Goal: Navigation & Orientation: Find specific page/section

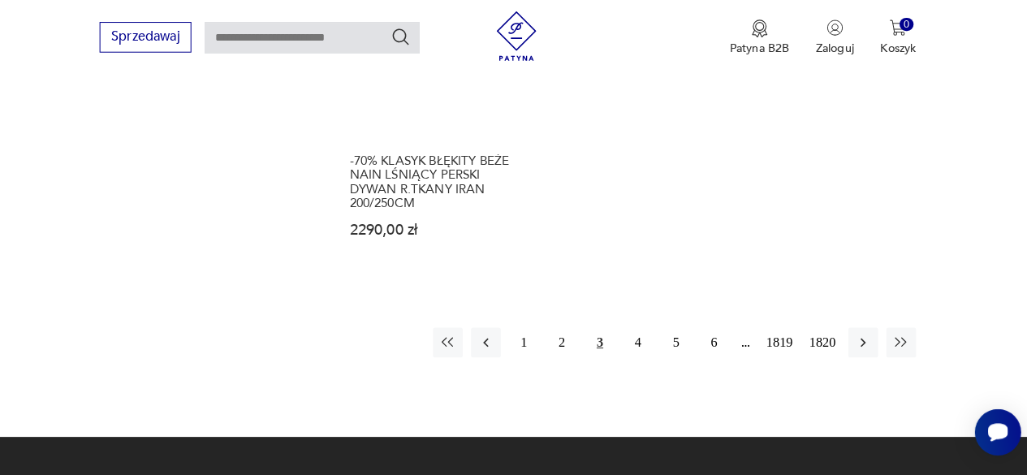
scroll to position [2223, 0]
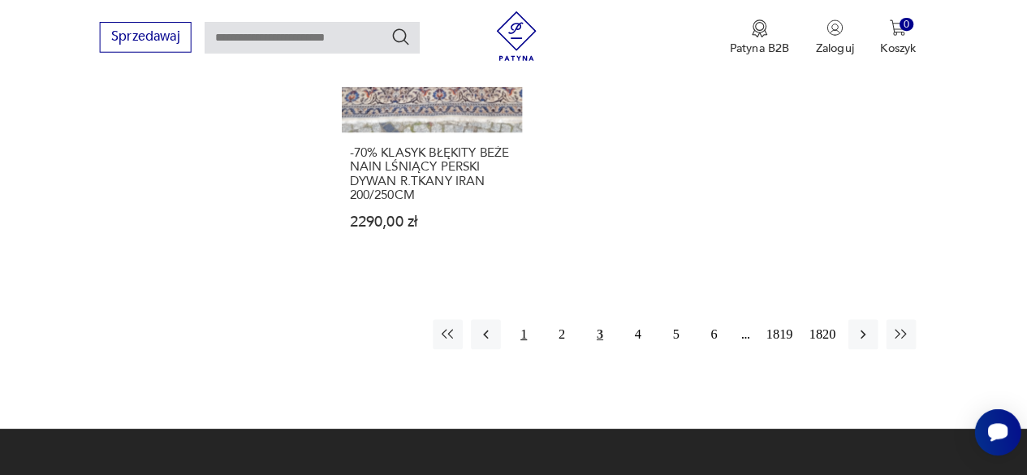
click at [529, 322] on button "1" at bounding box center [529, 336] width 29 height 29
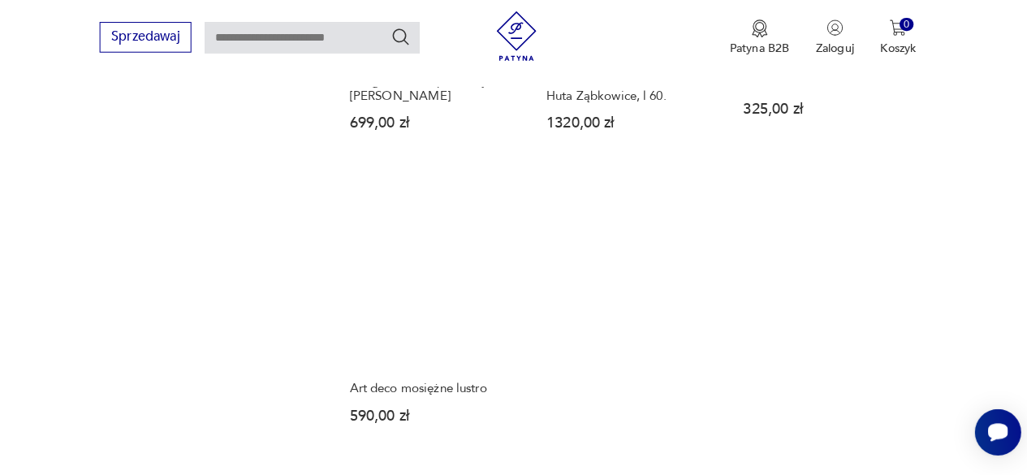
scroll to position [2120, 0]
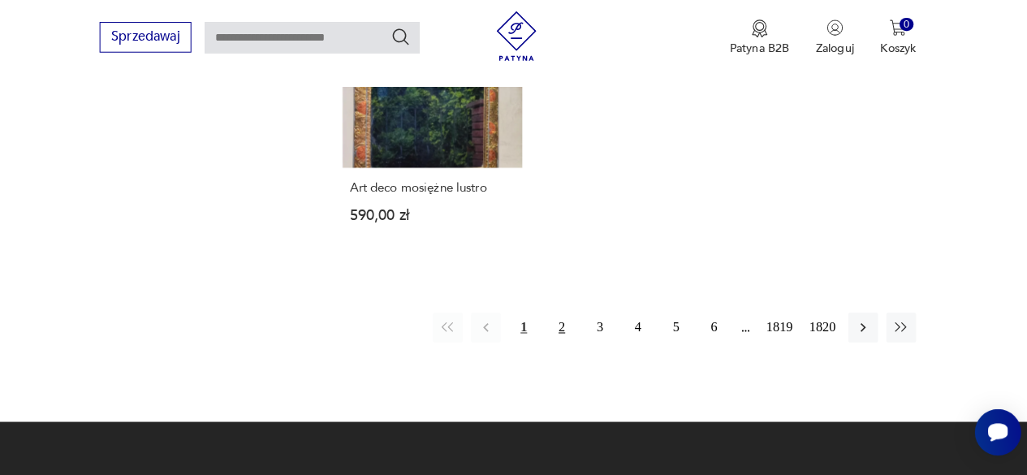
click at [565, 317] on button "2" at bounding box center [566, 329] width 29 height 29
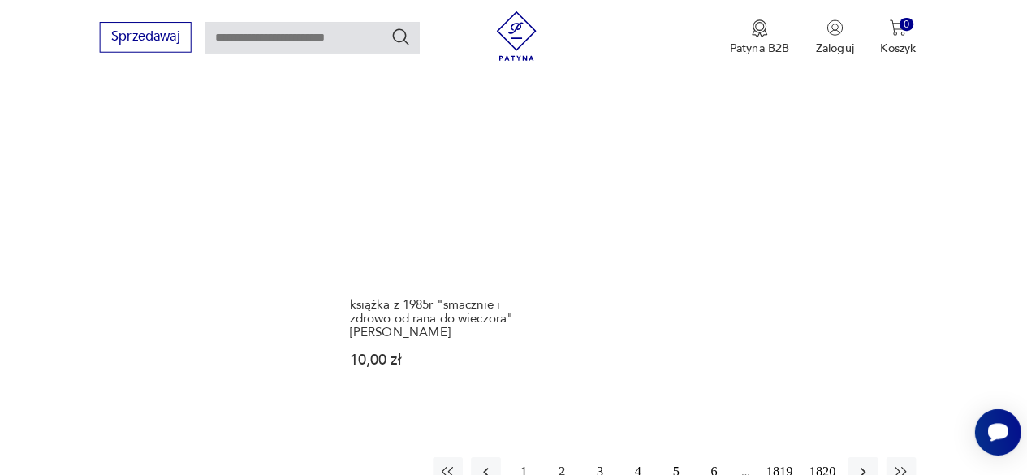
scroll to position [2096, 0]
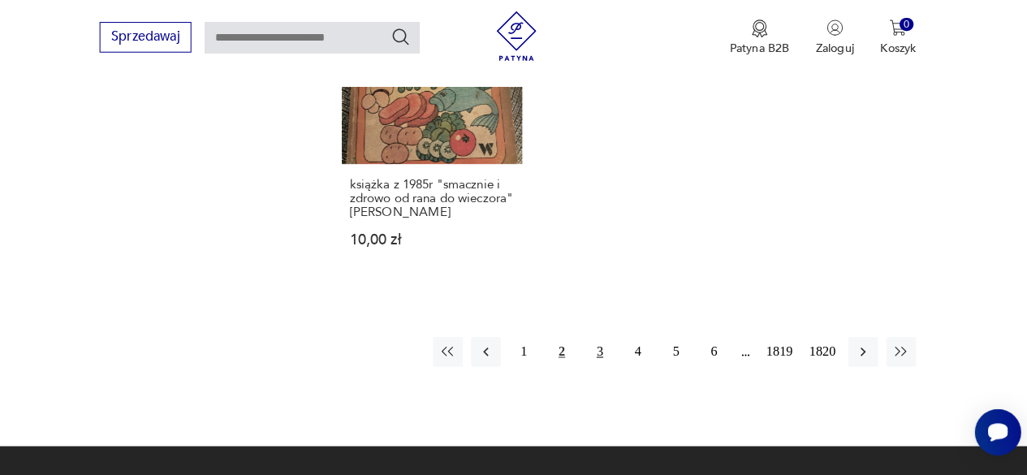
click at [602, 364] on button "3" at bounding box center [603, 353] width 29 height 29
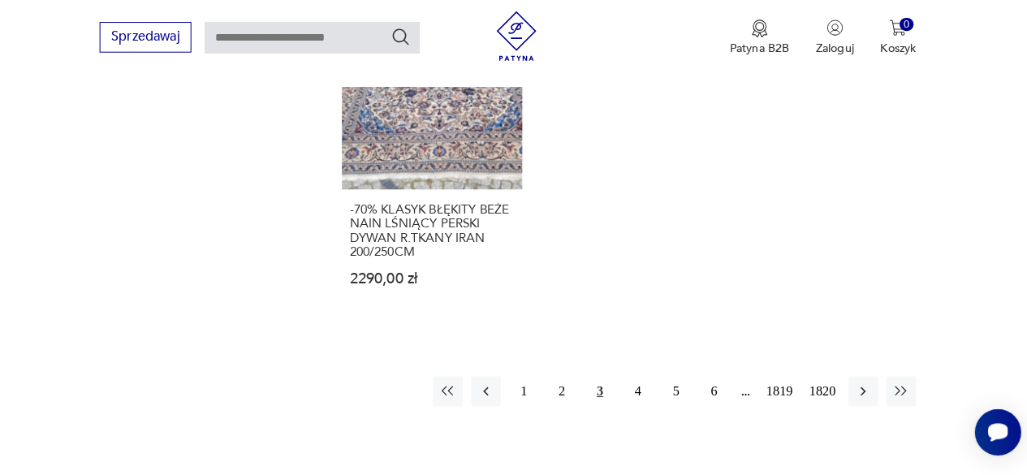
scroll to position [2247, 0]
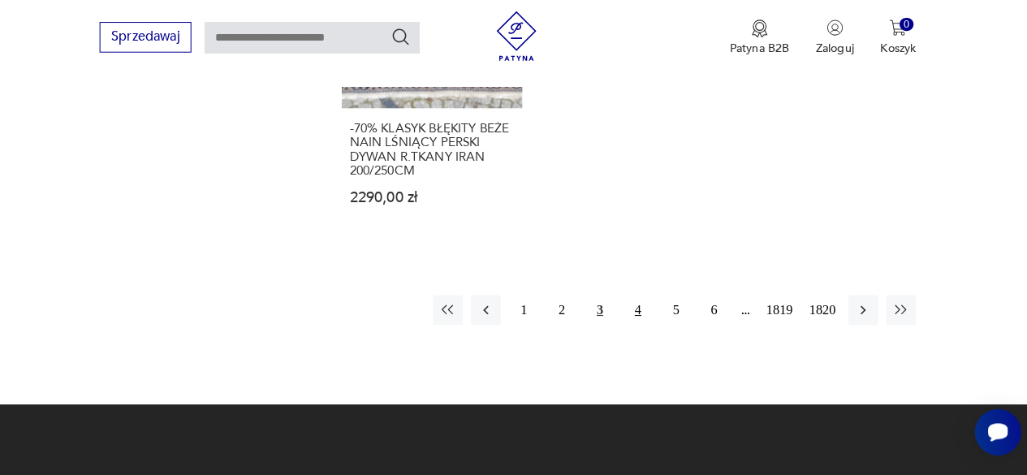
click at [641, 298] on button "4" at bounding box center [641, 312] width 29 height 29
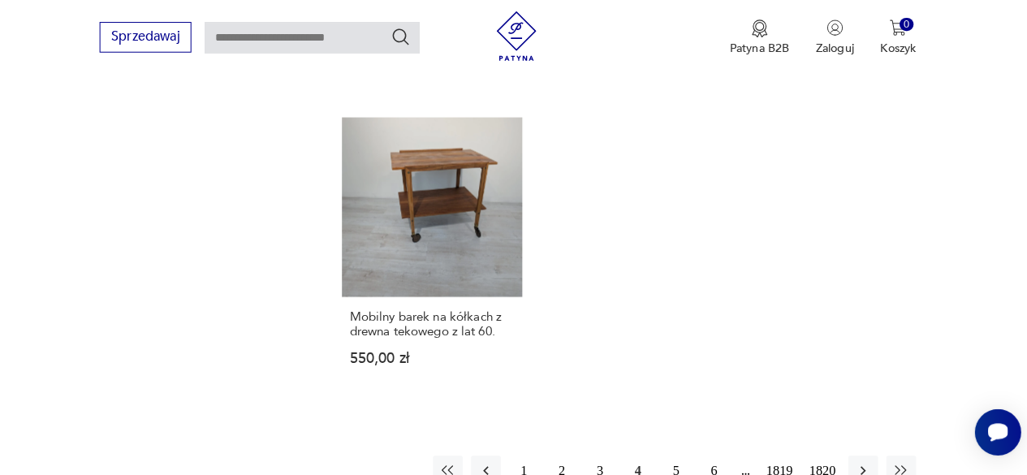
scroll to position [2061, 0]
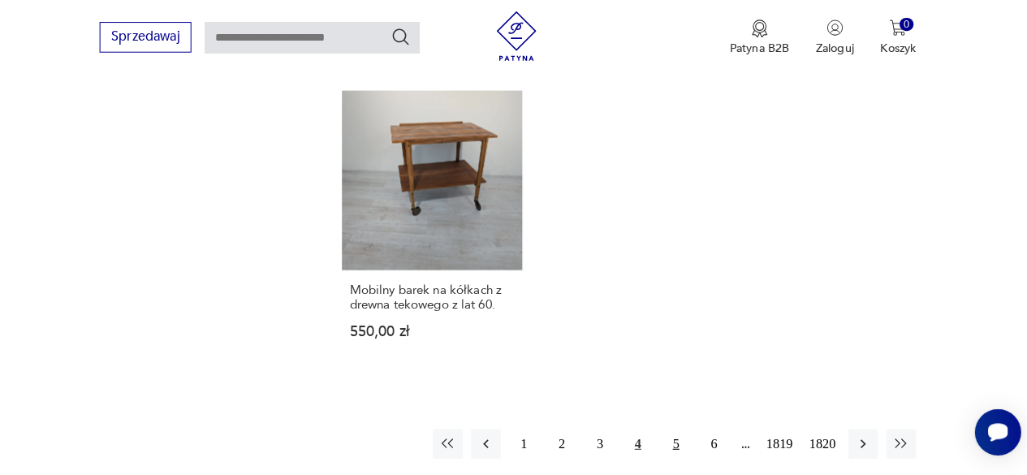
click at [677, 430] on button "5" at bounding box center [678, 444] width 29 height 29
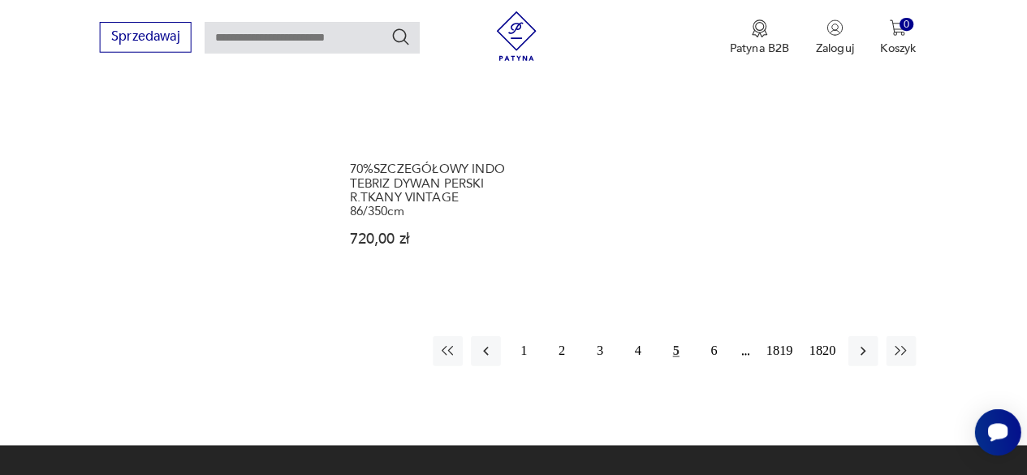
scroll to position [2225, 0]
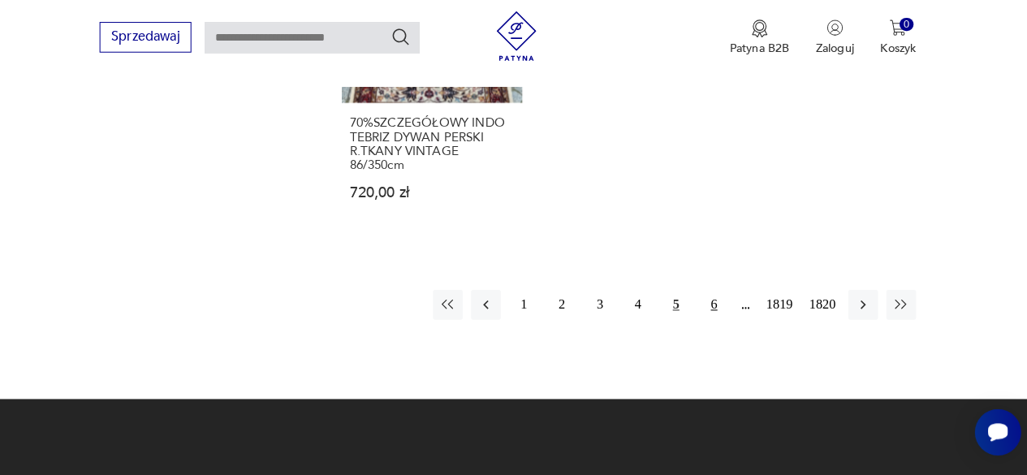
click at [715, 308] on button "6" at bounding box center [716, 307] width 29 height 29
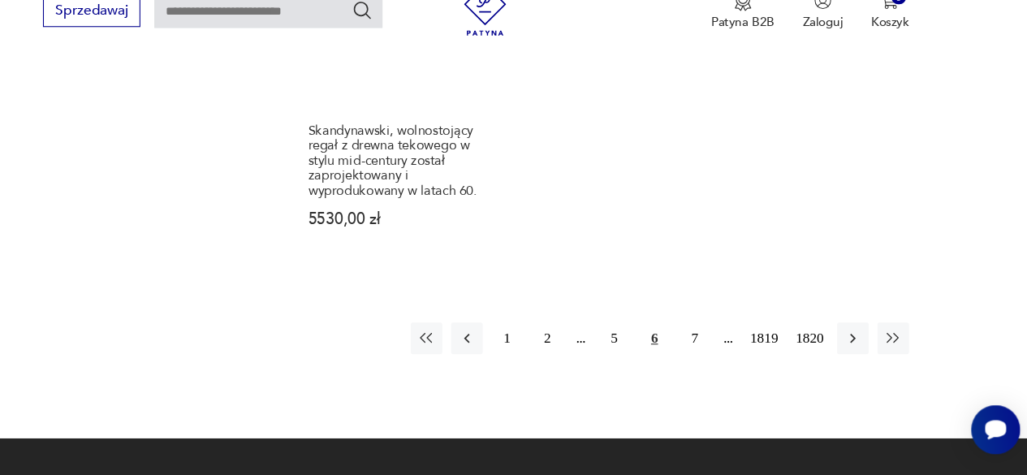
scroll to position [2243, 0]
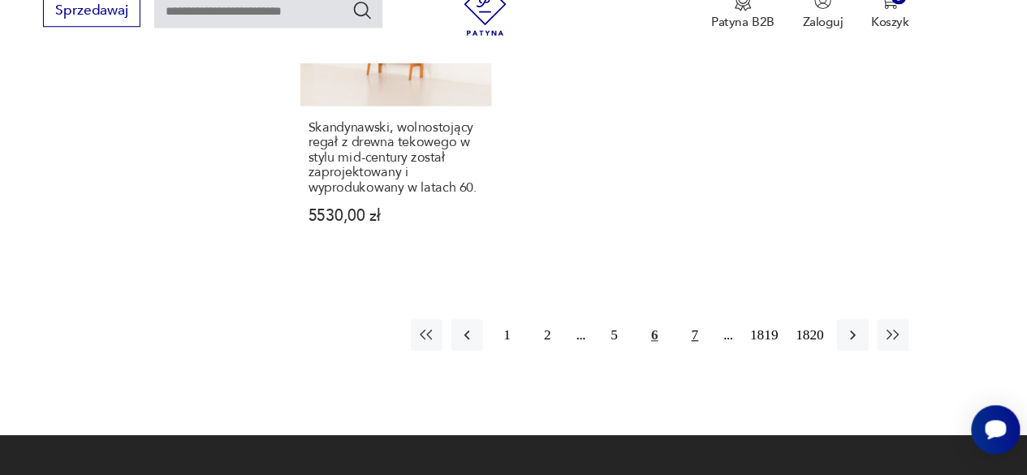
click at [711, 330] on button "7" at bounding box center [716, 344] width 29 height 29
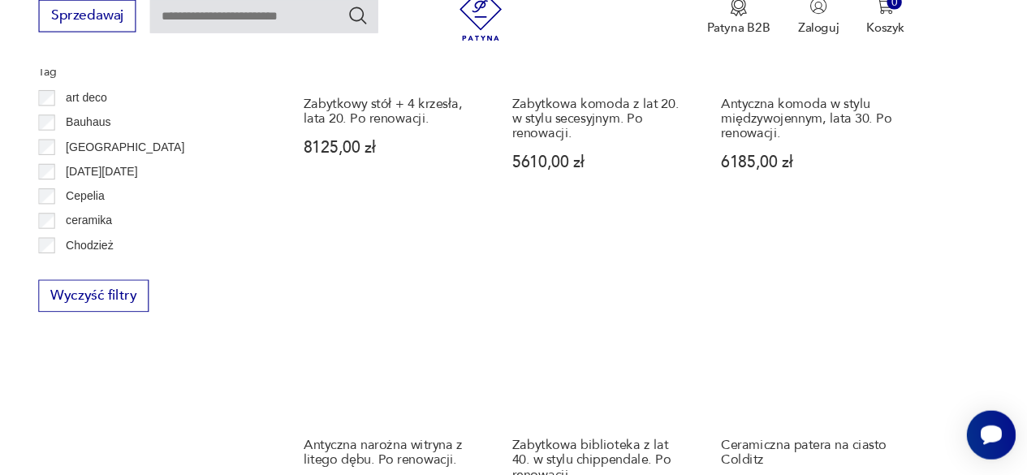
scroll to position [1363, 0]
